Goal: Task Accomplishment & Management: Manage account settings

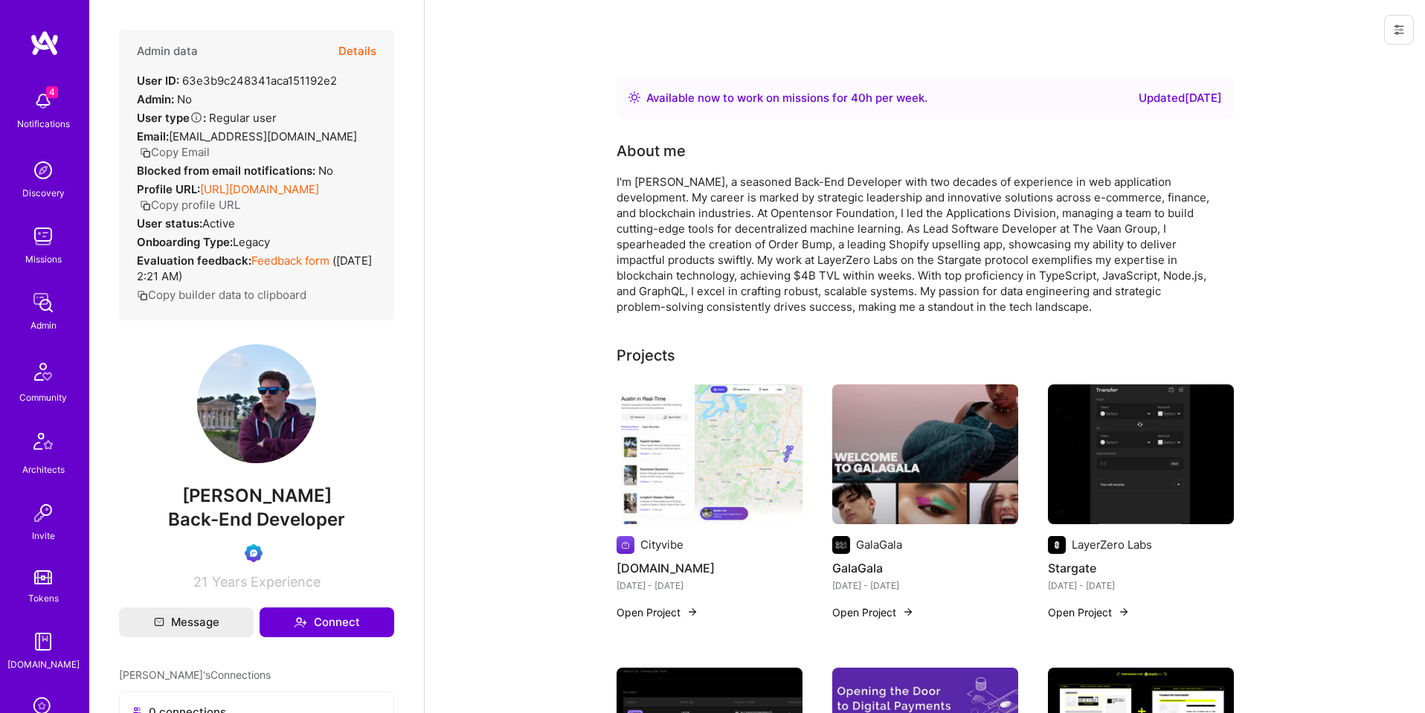
scroll to position [236, 0]
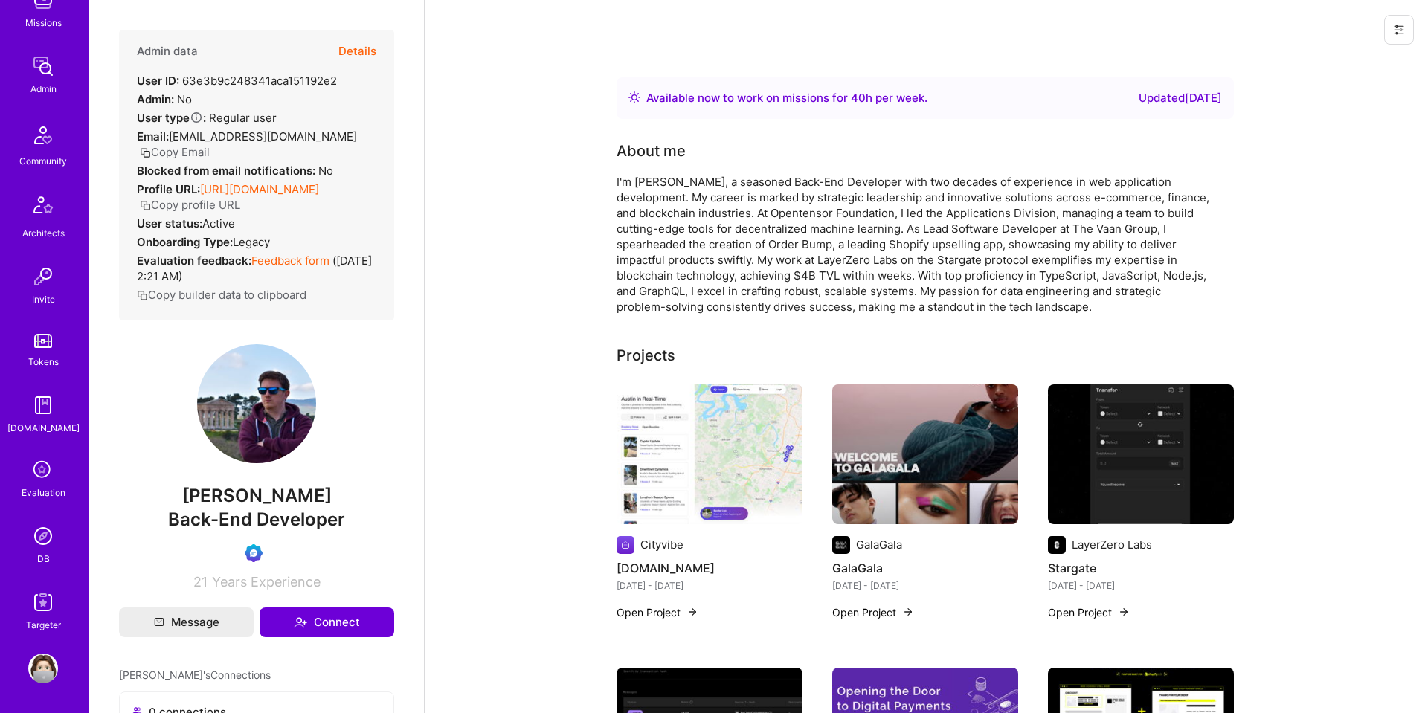
click at [45, 546] on img at bounding box center [43, 536] width 30 height 30
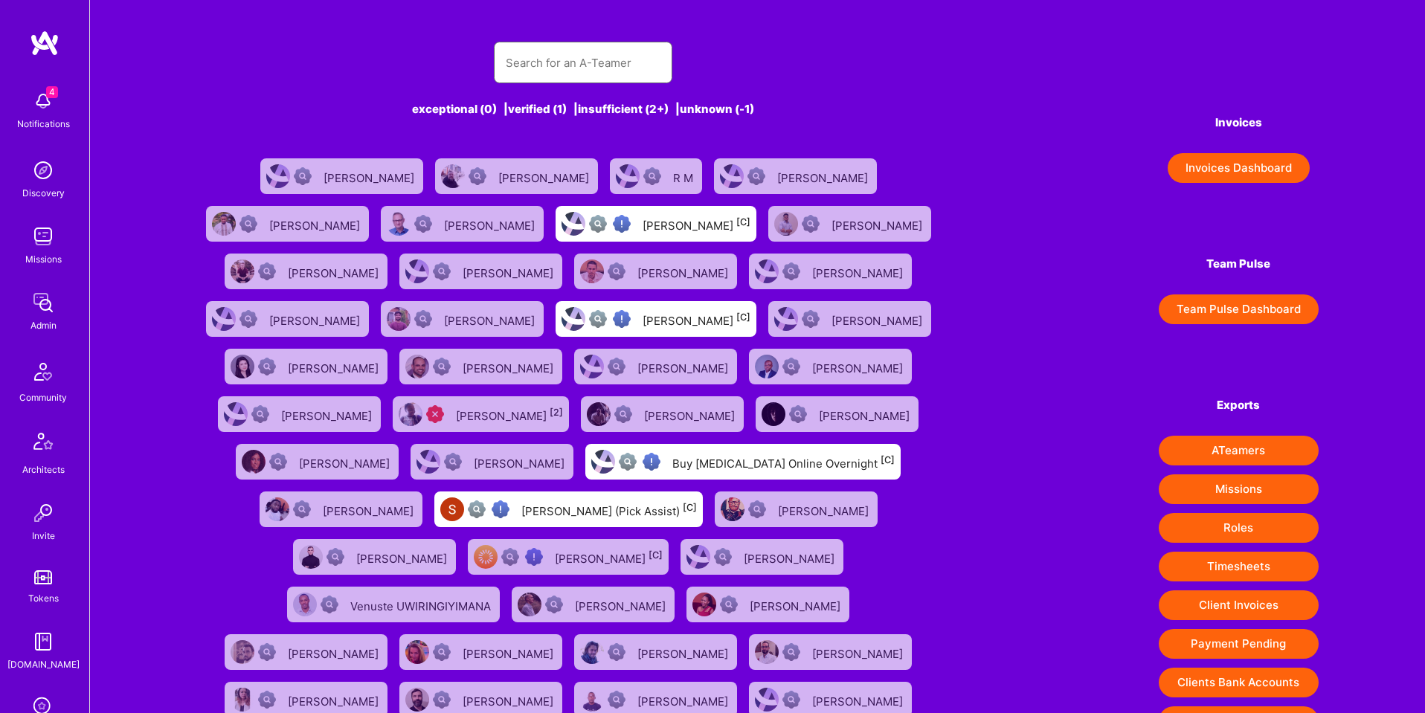
click at [527, 65] on input "text" at bounding box center [583, 63] width 155 height 38
paste input "[PERSON_NAME][EMAIL_ADDRESS][DOMAIN_NAME]"
type input "[PERSON_NAME][EMAIL_ADDRESS][DOMAIN_NAME]"
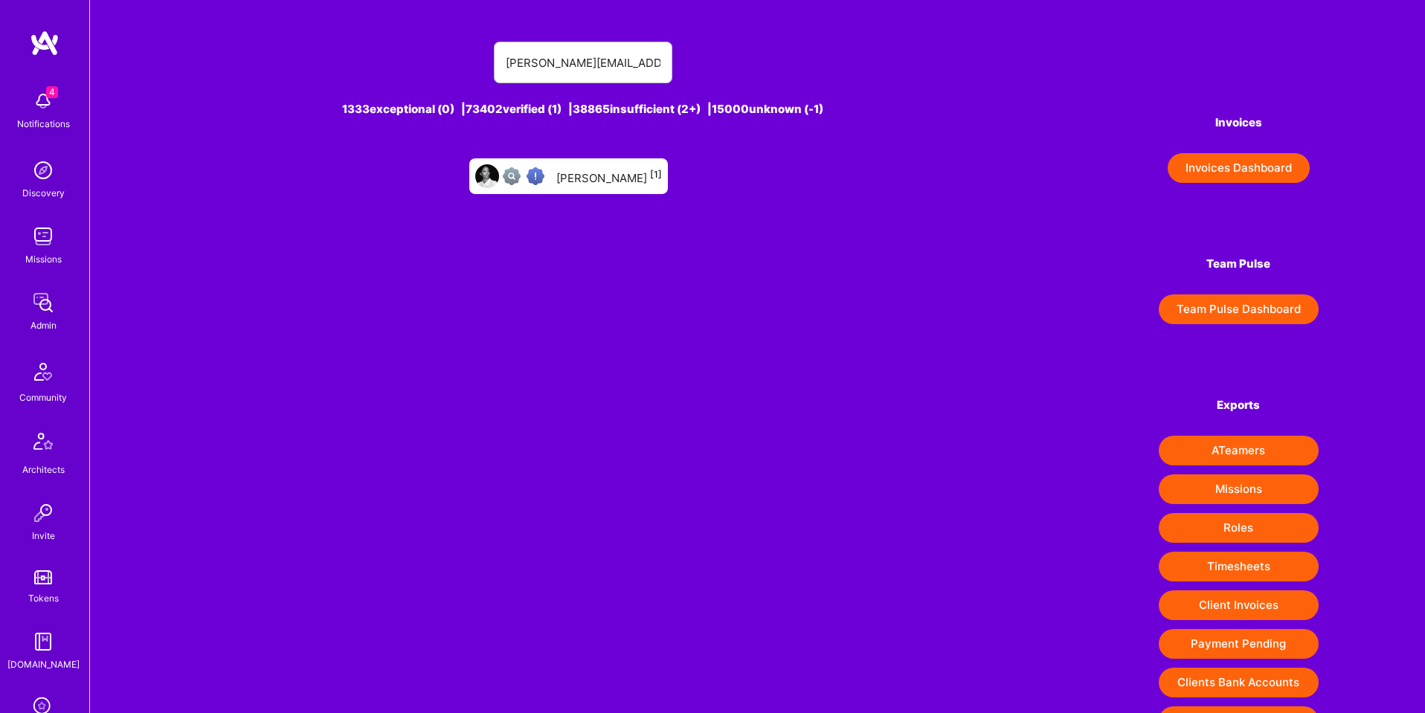
click at [580, 175] on div "[PERSON_NAME] [1]" at bounding box center [609, 176] width 106 height 19
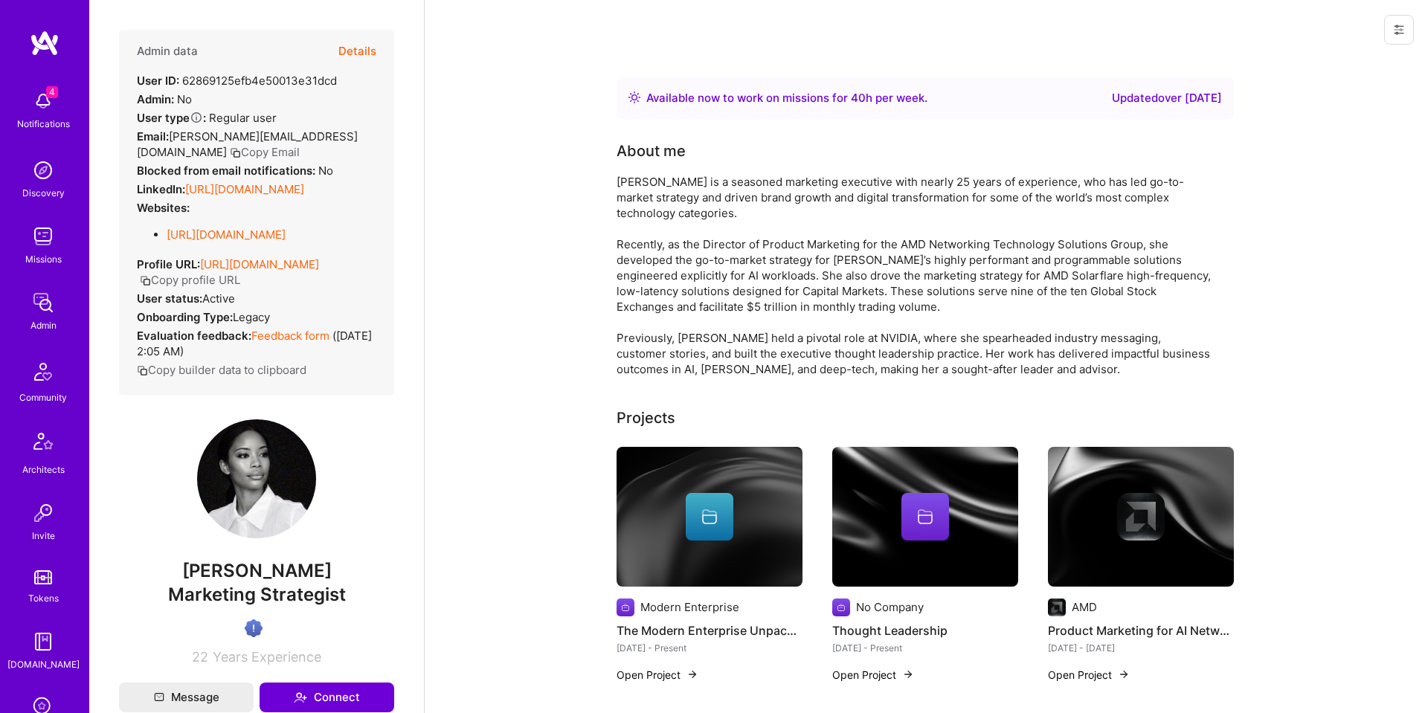
click at [1400, 34] on icon at bounding box center [1399, 30] width 12 height 12
click at [1364, 61] on button "Login as Wallis" at bounding box center [1335, 64] width 157 height 38
